Goal: Information Seeking & Learning: Check status

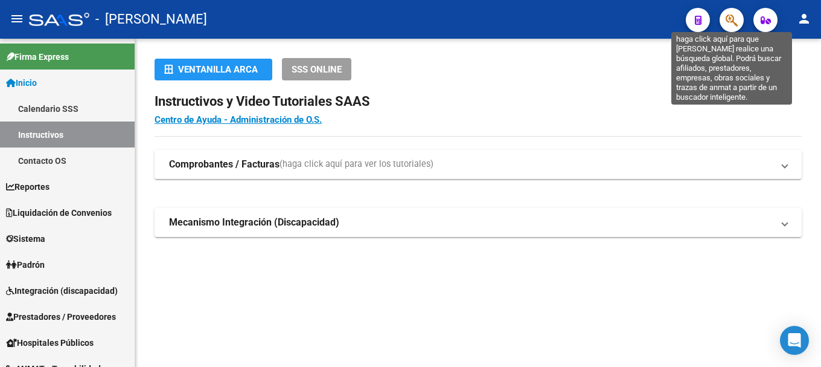
click at [731, 22] on icon "button" at bounding box center [732, 20] width 12 height 14
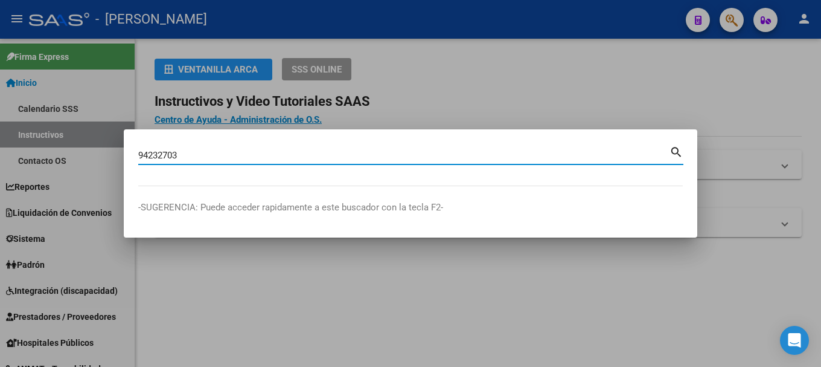
type input "94232703"
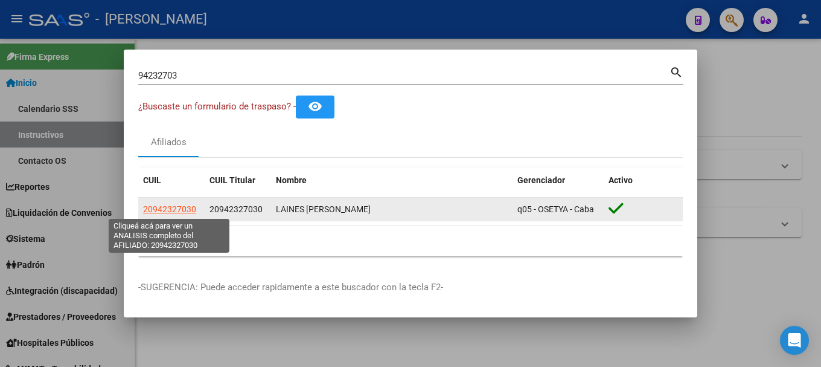
click at [174, 210] on span "20942327030" at bounding box center [169, 209] width 53 height 10
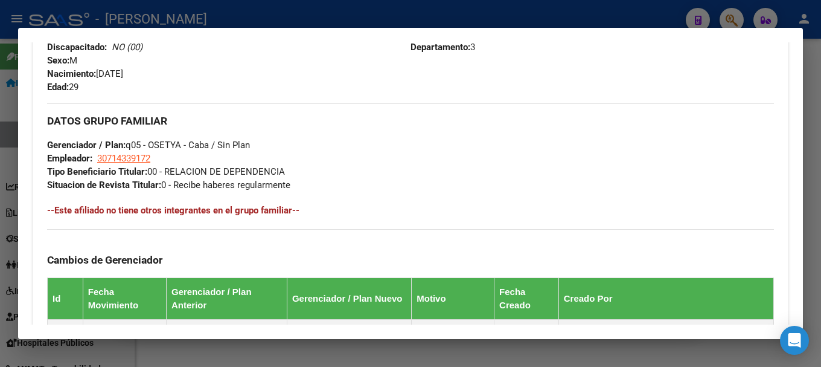
scroll to position [768, 0]
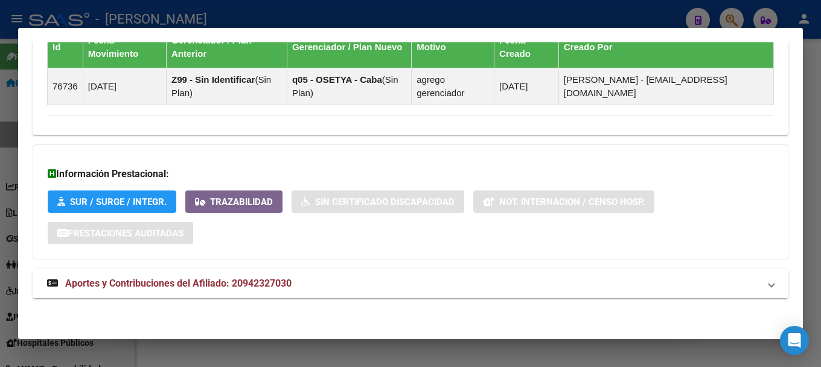
click at [359, 277] on mat-panel-title "Aportes y Contribuciones del Afiliado: 20942327030" at bounding box center [403, 283] width 713 height 14
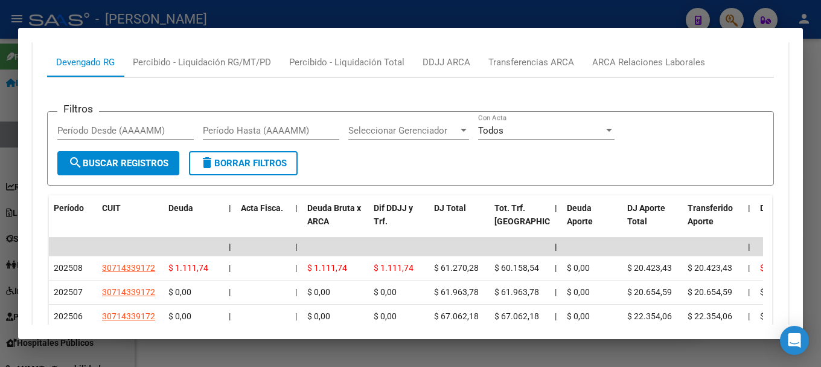
scroll to position [869, 0]
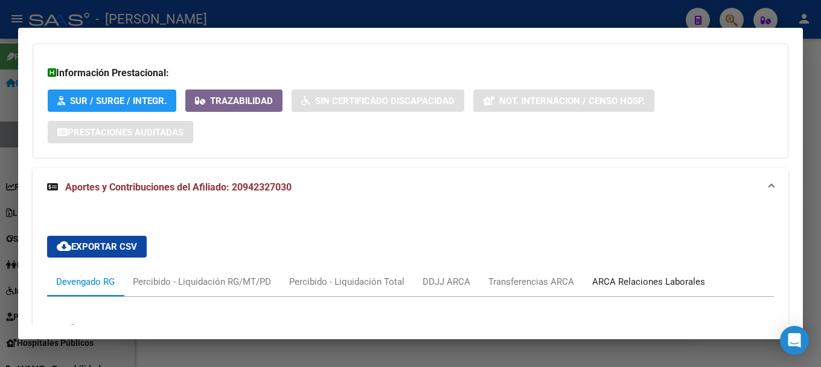
click at [633, 272] on div "ARCA Relaciones Laborales" at bounding box center [648, 281] width 131 height 29
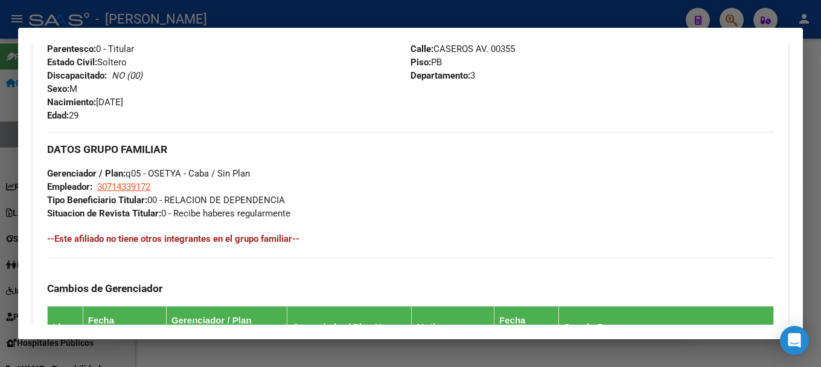
scroll to position [386, 0]
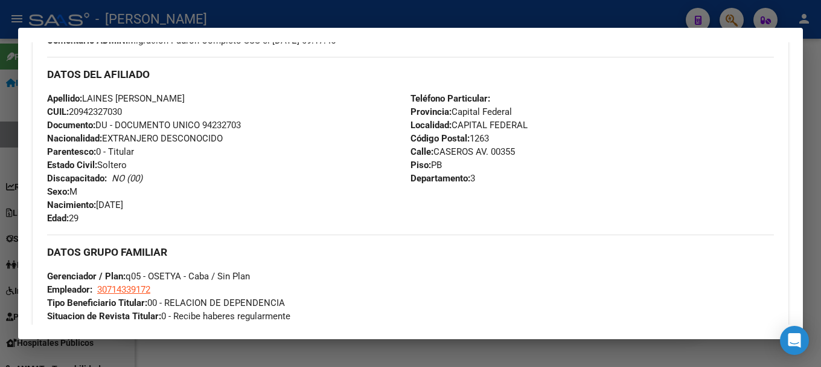
click at [490, 11] on div at bounding box center [410, 183] width 821 height 367
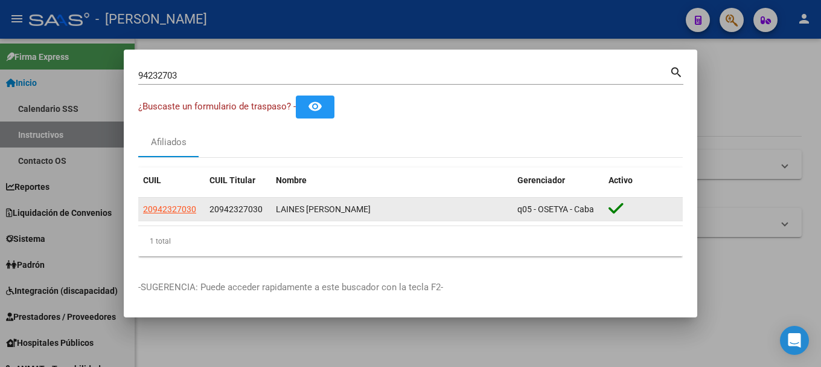
click at [261, 211] on span "20942327030" at bounding box center [236, 209] width 53 height 10
click at [242, 217] on datatable-body-cell "20942327030" at bounding box center [238, 209] width 66 height 24
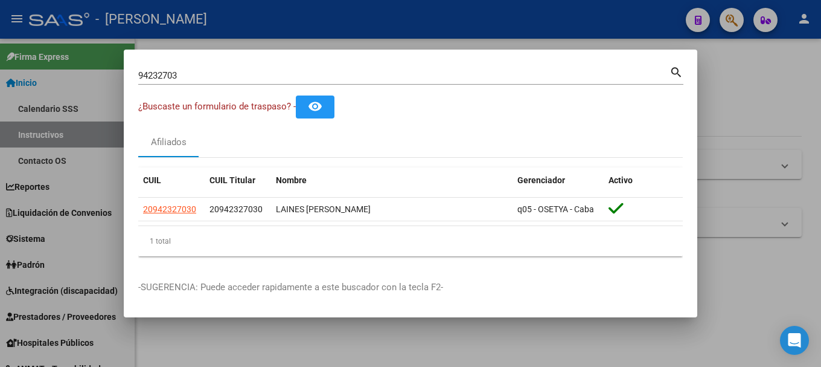
copy span "20942327030"
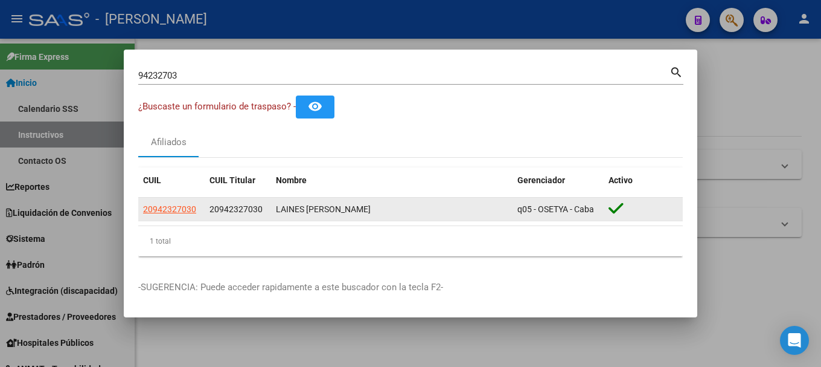
click at [167, 214] on app-link-go-to "20942327030" at bounding box center [169, 209] width 53 height 14
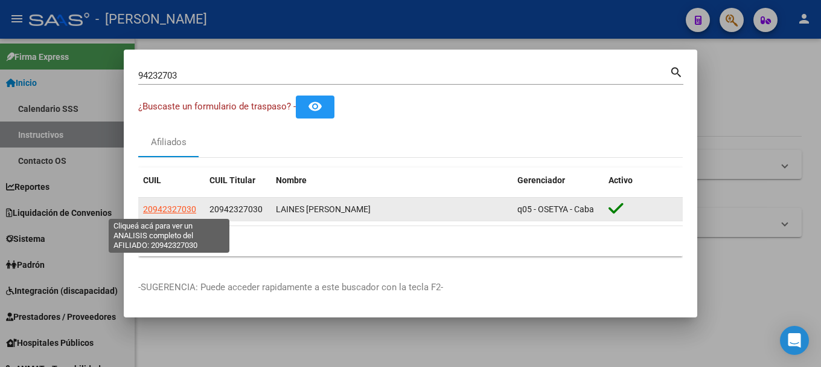
click at [165, 213] on span "20942327030" at bounding box center [169, 209] width 53 height 10
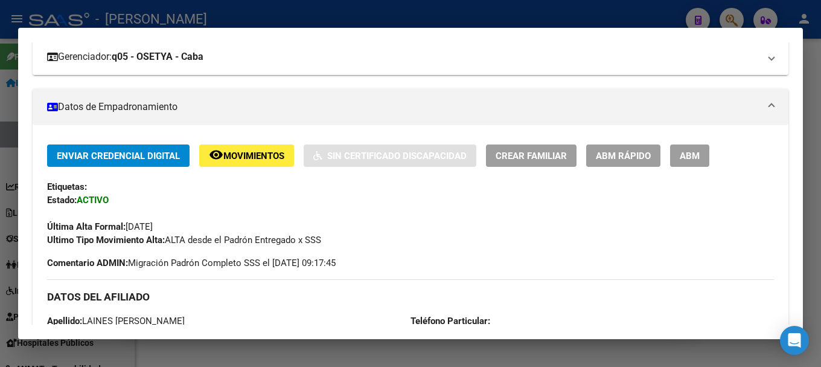
scroll to position [242, 0]
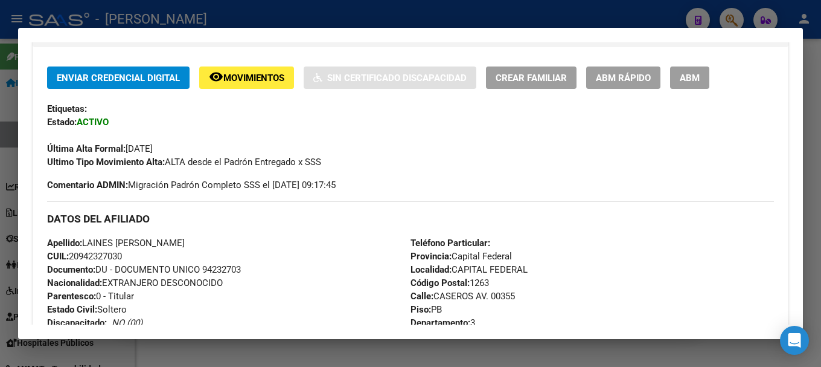
click at [227, 273] on span "Documento: DU - DOCUMENTO UNICO 94232703" at bounding box center [144, 269] width 194 height 11
copy span "94232703"
drag, startPoint x: 86, startPoint y: 243, endPoint x: 234, endPoint y: 243, distance: 148.6
click at [234, 243] on div "Apellido: [PERSON_NAME]: 20942327030 Documento: DU - DOCUMENTO UNICO 94232703 N…" at bounding box center [229, 302] width 364 height 133
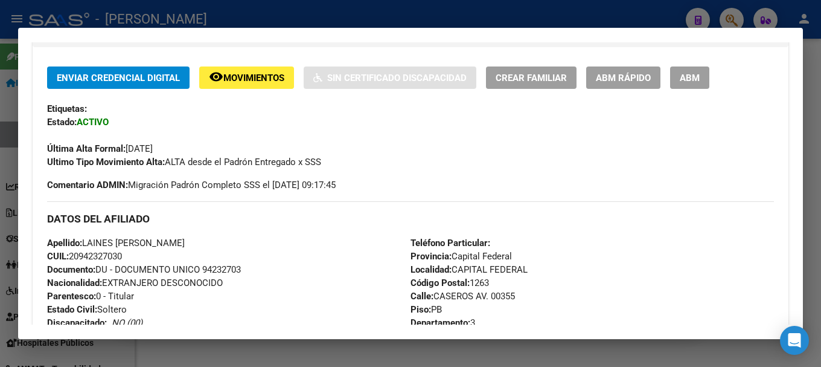
copy span "LAINES [PERSON_NAME]"
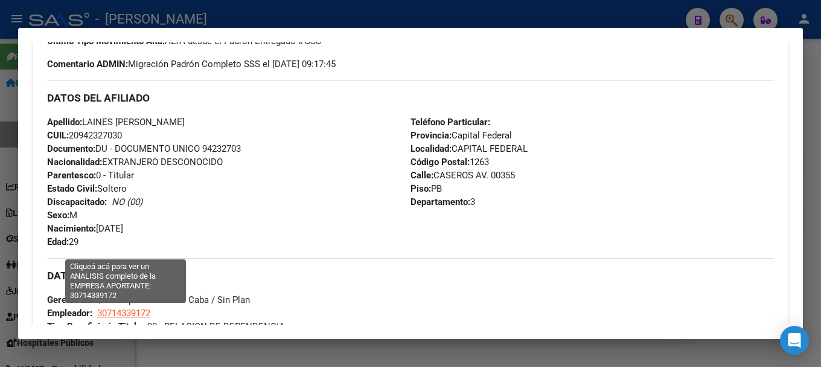
click at [125, 310] on span "30714339172" at bounding box center [123, 312] width 53 height 11
type textarea "30714339172"
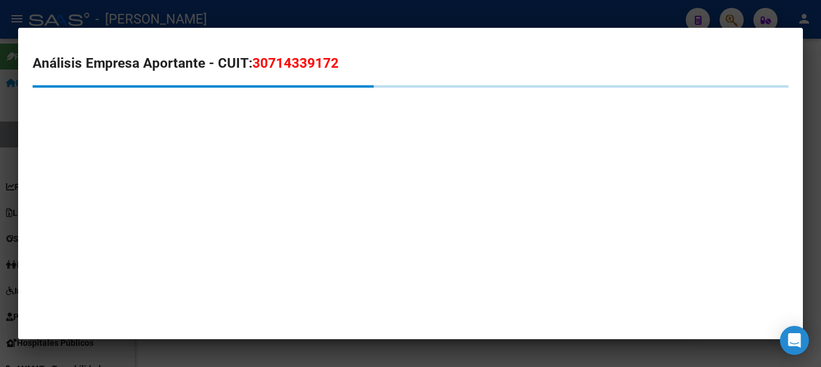
click at [289, 71] on span "30714339172" at bounding box center [295, 63] width 86 height 16
copy span "30714339172"
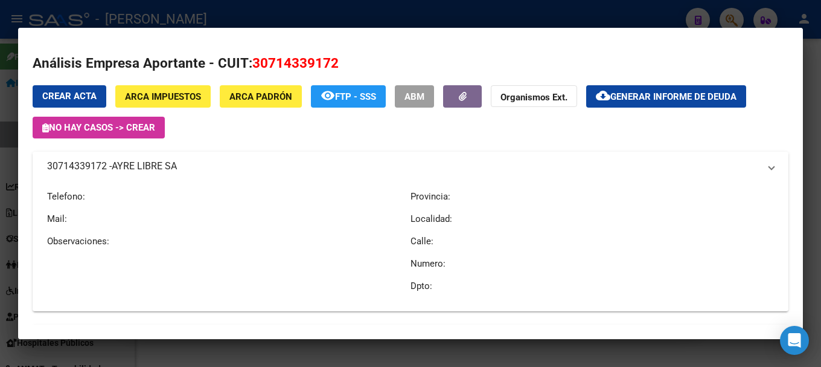
click at [33, 167] on mat-expansion-panel-header "30714339172 - AYRE LIBRE SA" at bounding box center [411, 166] width 756 height 29
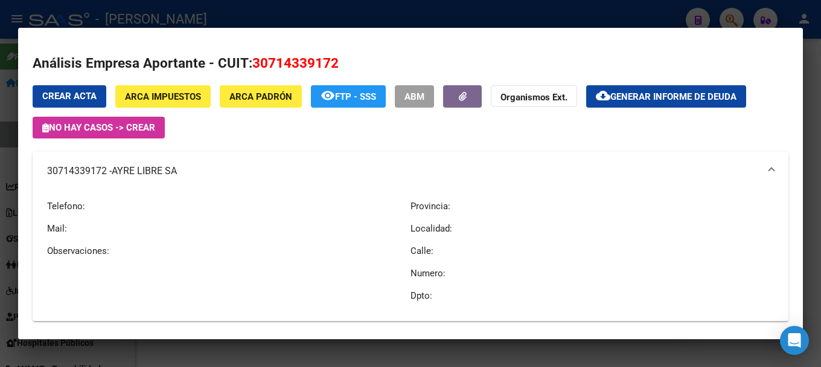
drag, startPoint x: 14, startPoint y: 170, endPoint x: 26, endPoint y: 169, distance: 11.5
click at [17, 170] on div at bounding box center [410, 183] width 821 height 367
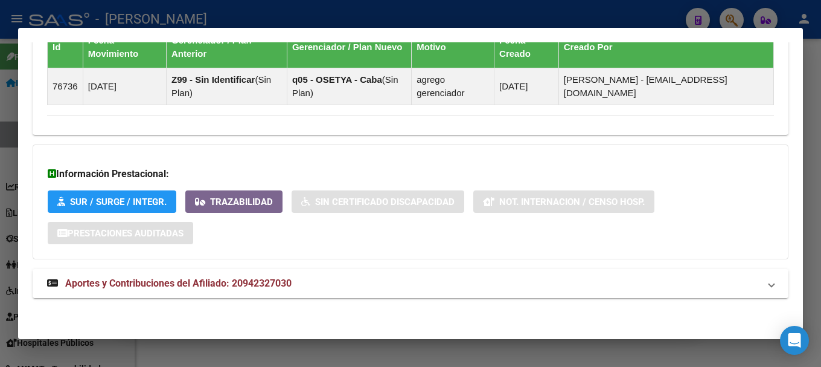
click at [356, 281] on mat-panel-title "Aportes y Contribuciones del Afiliado: 20942327030" at bounding box center [403, 283] width 713 height 14
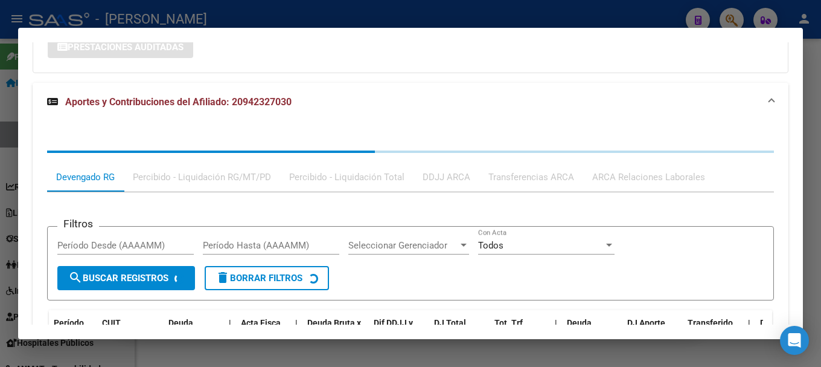
scroll to position [960, 0]
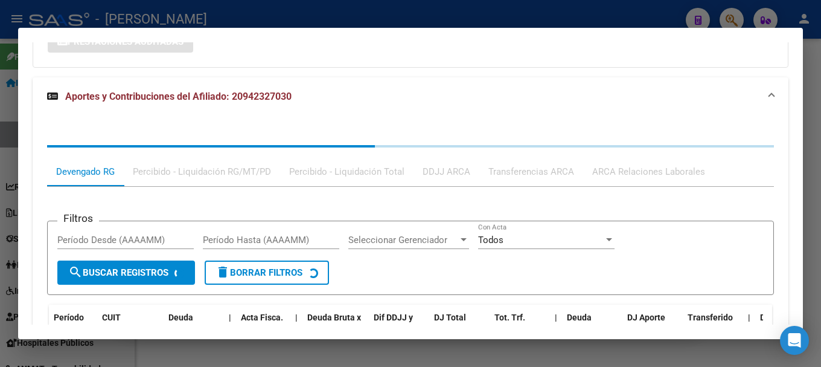
click at [615, 155] on div "Devengado RG Percibido - Liquidación RG/MT/PD Percibido - Liquidación Total DDJ…" at bounding box center [410, 267] width 727 height 245
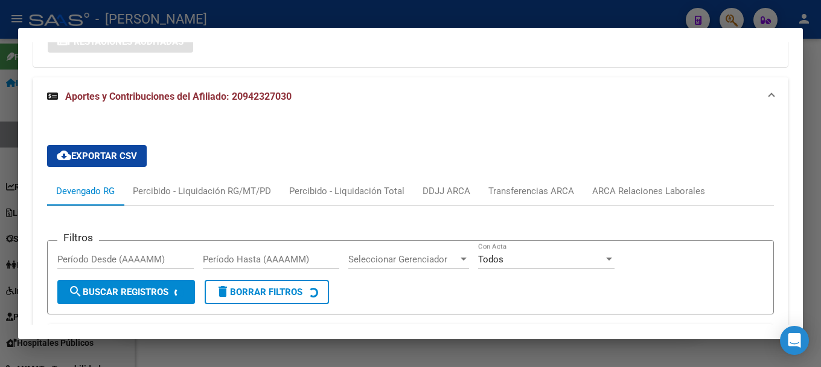
click at [616, 173] on div "cloud_download Exportar CSV Devengado RG Percibido - Liquidación RG/MT/PD Perci…" at bounding box center [410, 318] width 727 height 366
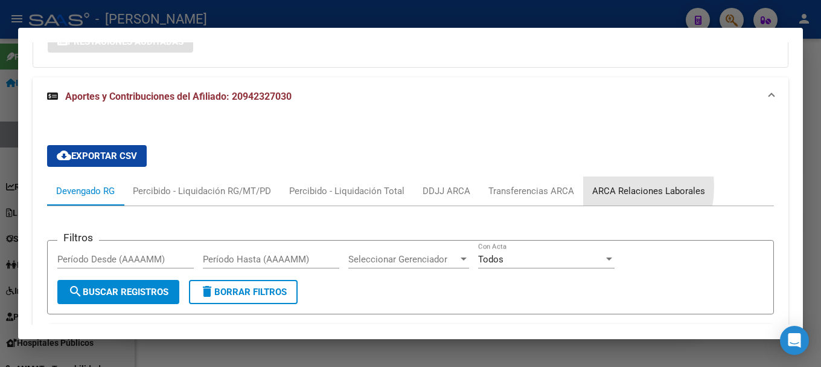
click at [609, 187] on div "ARCA Relaciones Laborales" at bounding box center [648, 190] width 113 height 13
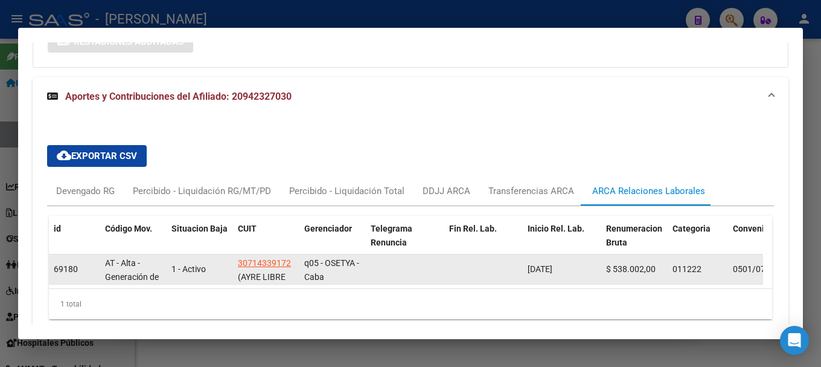
drag, startPoint x: 574, startPoint y: 268, endPoint x: 487, endPoint y: 276, distance: 87.3
click at [487, 277] on div "69180 AT - Alta - Generación de clave 1 - Activo 30714339172 (AYRE LIBRE SA) q0…" at bounding box center [799, 269] width 1501 height 30
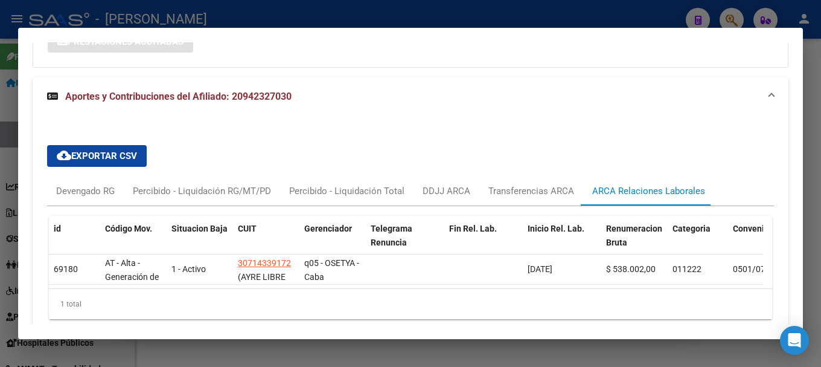
copy span "[DATE]"
drag, startPoint x: 428, startPoint y: 10, endPoint x: 292, endPoint y: 95, distance: 160.4
click at [426, 12] on div at bounding box center [410, 183] width 821 height 367
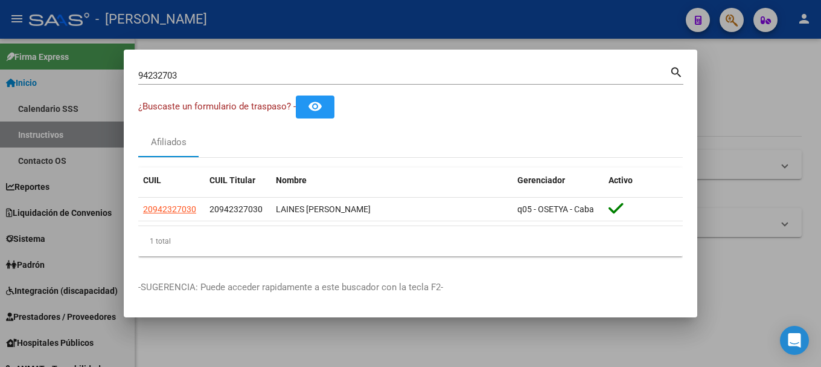
click at [295, 71] on input "94232703" at bounding box center [403, 75] width 531 height 11
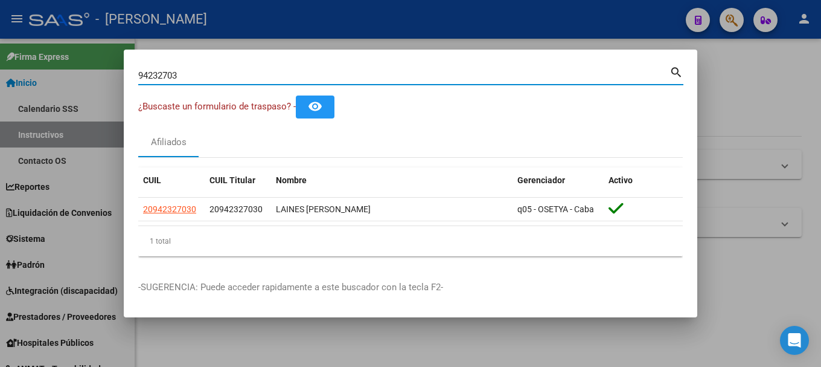
click at [295, 71] on input "94232703" at bounding box center [403, 75] width 531 height 11
paste input "20397187234"
type input "20397187234"
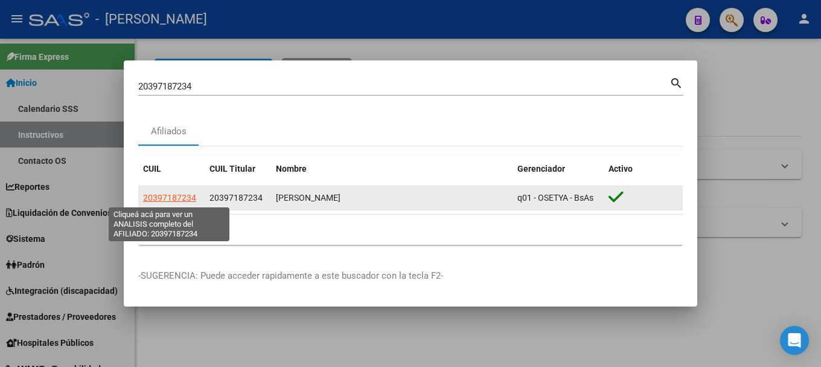
click at [184, 193] on span "20397187234" at bounding box center [169, 198] width 53 height 10
type textarea "20397187234"
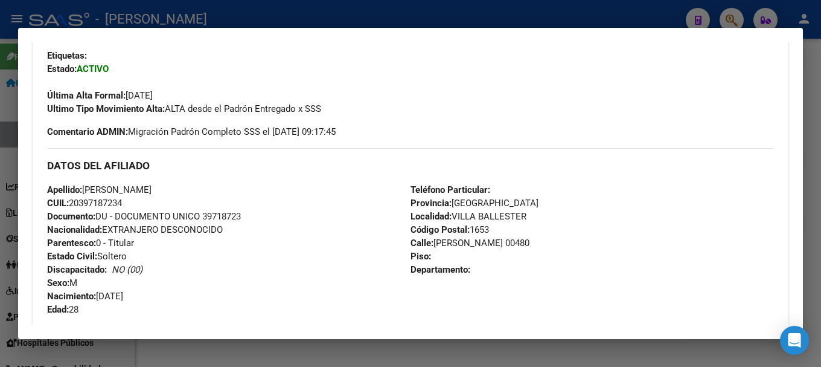
scroll to position [302, 0]
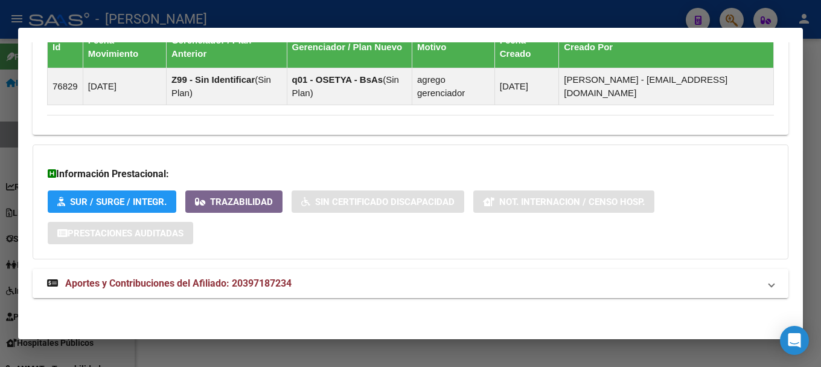
click at [292, 284] on span "Aportes y Contribuciones del Afiliado: 20397187234" at bounding box center [178, 282] width 226 height 11
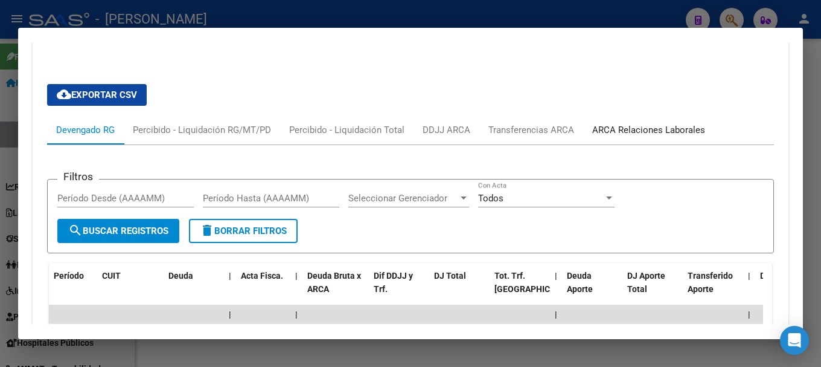
click at [620, 135] on div "ARCA Relaciones Laborales" at bounding box center [648, 129] width 113 height 13
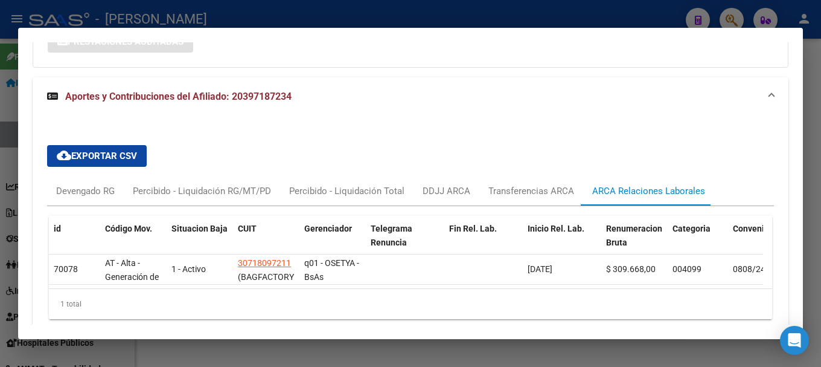
scroll to position [1019, 0]
